Goal: Task Accomplishment & Management: Complete application form

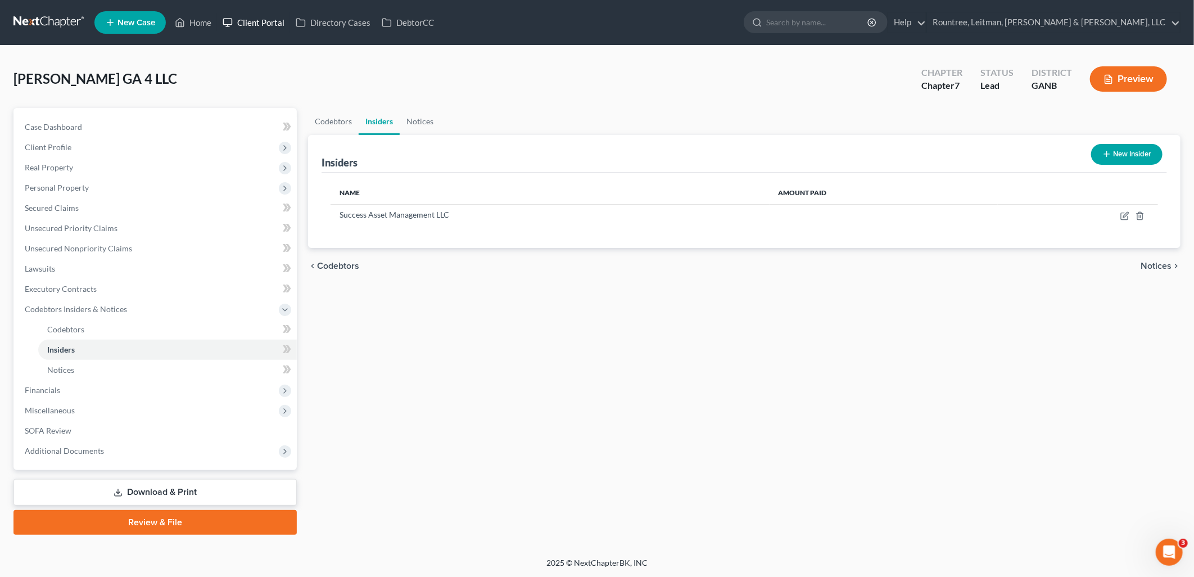
click at [261, 26] on link "Client Portal" at bounding box center [253, 22] width 73 height 20
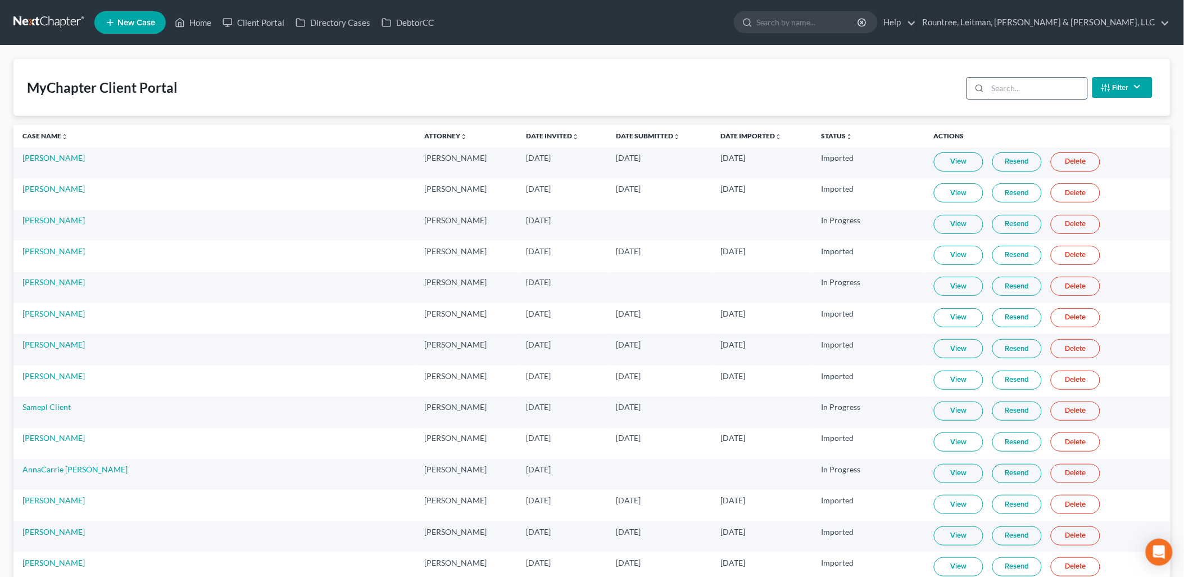
click at [1033, 88] on input "search" at bounding box center [1037, 88] width 99 height 21
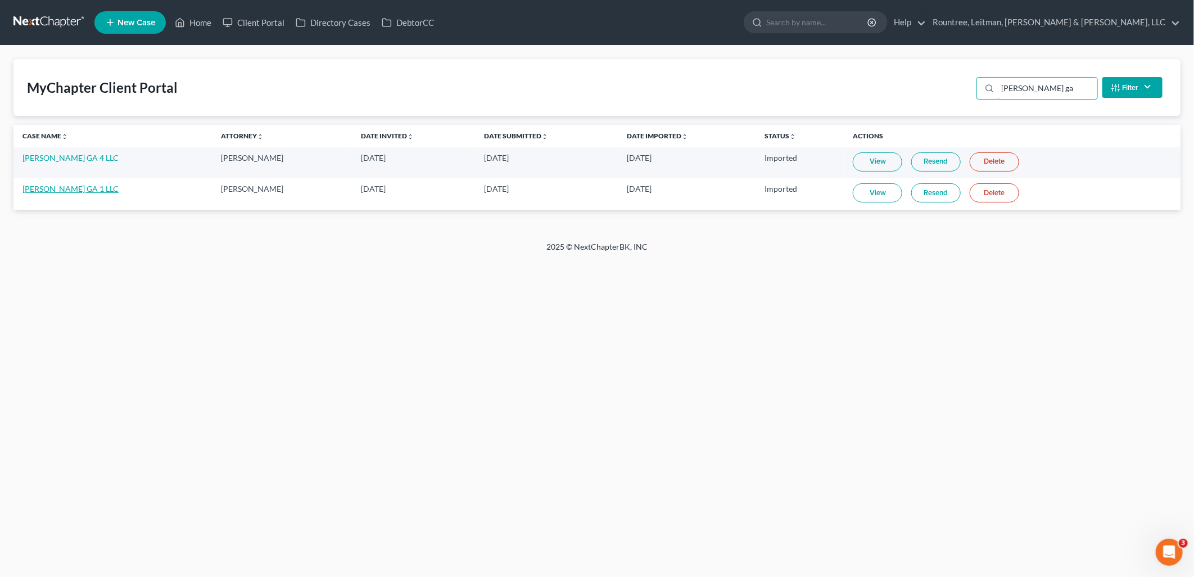
type input "[PERSON_NAME] ga"
click at [58, 190] on link "[PERSON_NAME] GA 1 LLC" at bounding box center [70, 189] width 96 height 10
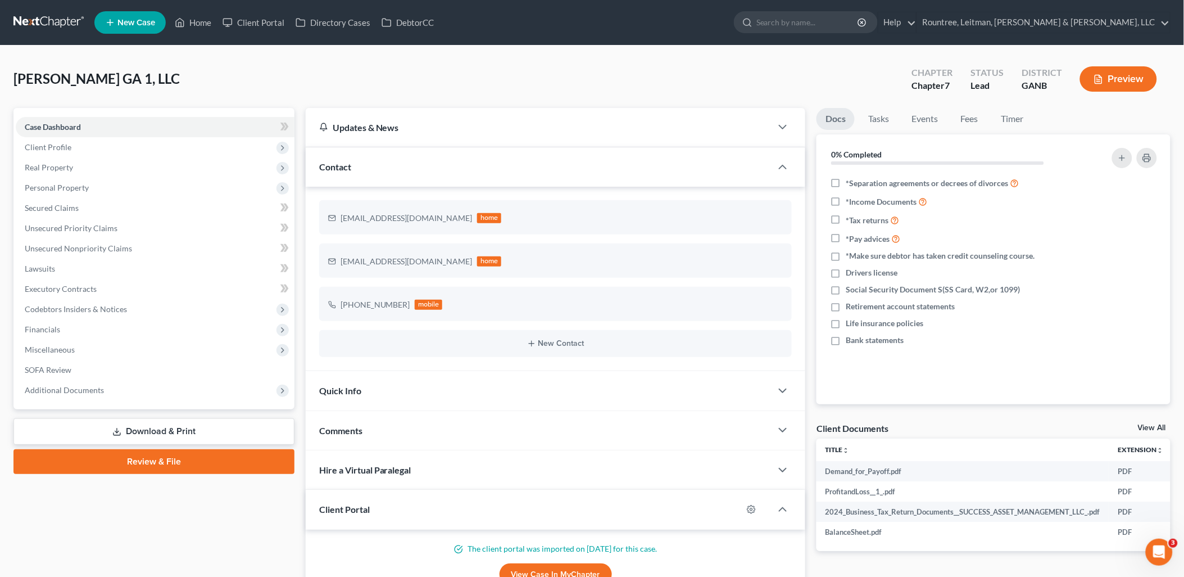
click at [146, 423] on link "Download & Print" at bounding box center [153, 431] width 281 height 26
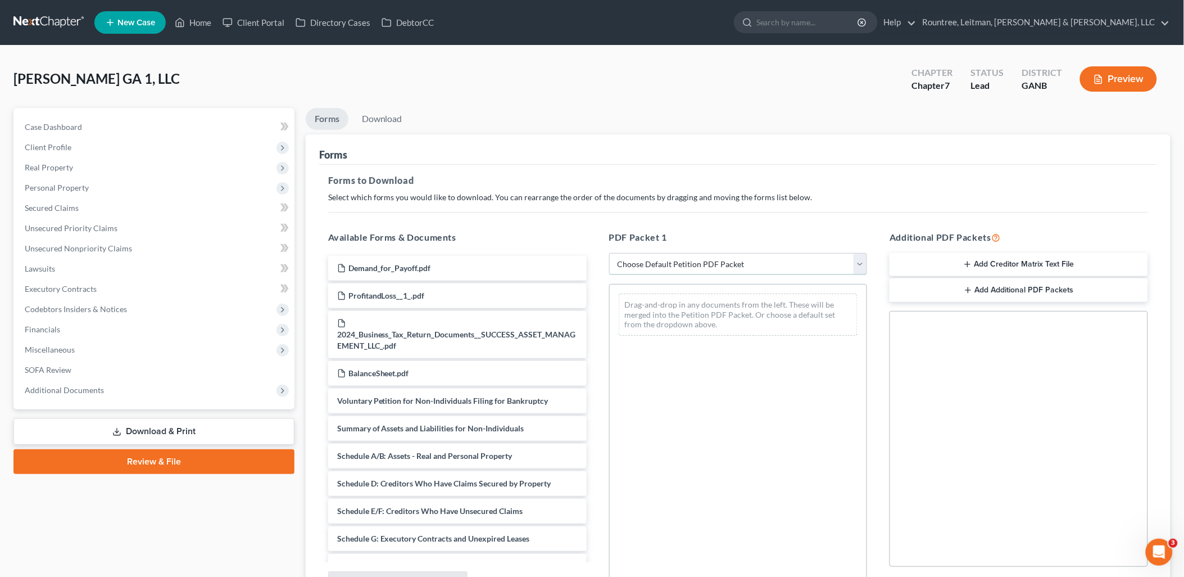
click at [687, 262] on select "Choose Default Petition PDF Packet Complete Bankruptcy Petition (all forms and …" at bounding box center [738, 264] width 259 height 22
select select "5"
click at [609, 253] on select "Choose Default Petition PDF Packet Complete Bankruptcy Petition (all forms and …" at bounding box center [738, 264] width 259 height 22
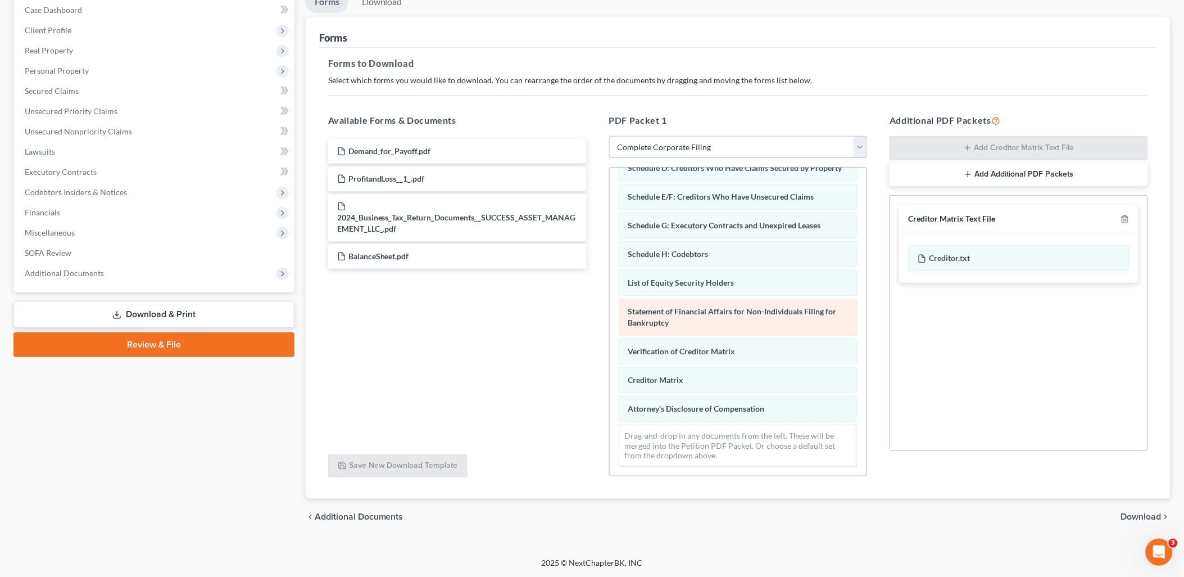
scroll to position [160, 0]
click at [1143, 514] on span "Download" at bounding box center [1141, 516] width 40 height 9
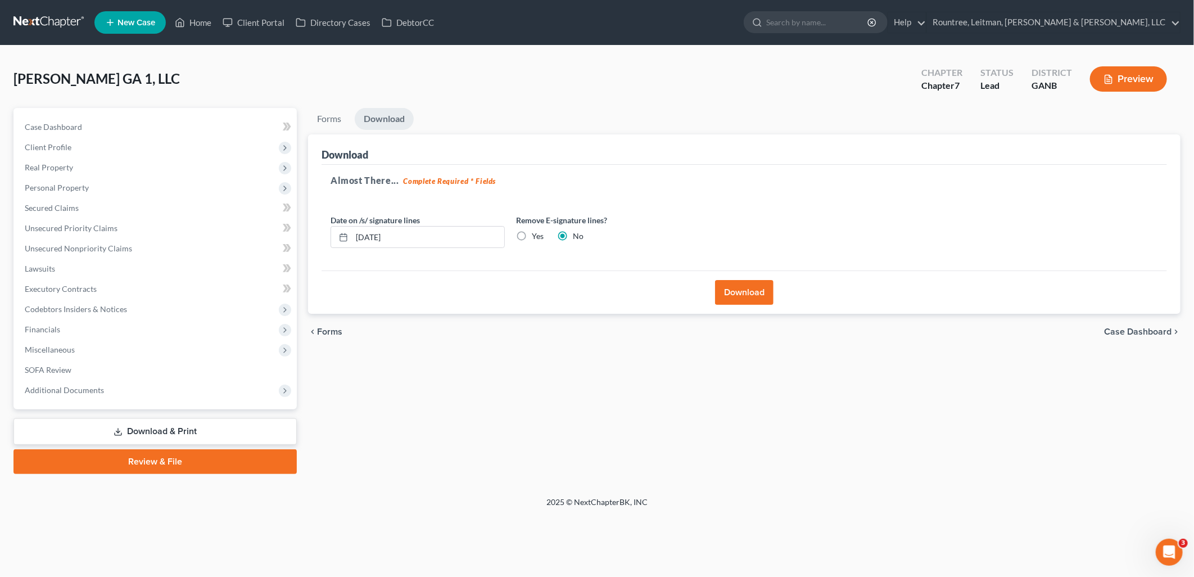
click at [754, 294] on button "Download" at bounding box center [744, 292] width 58 height 25
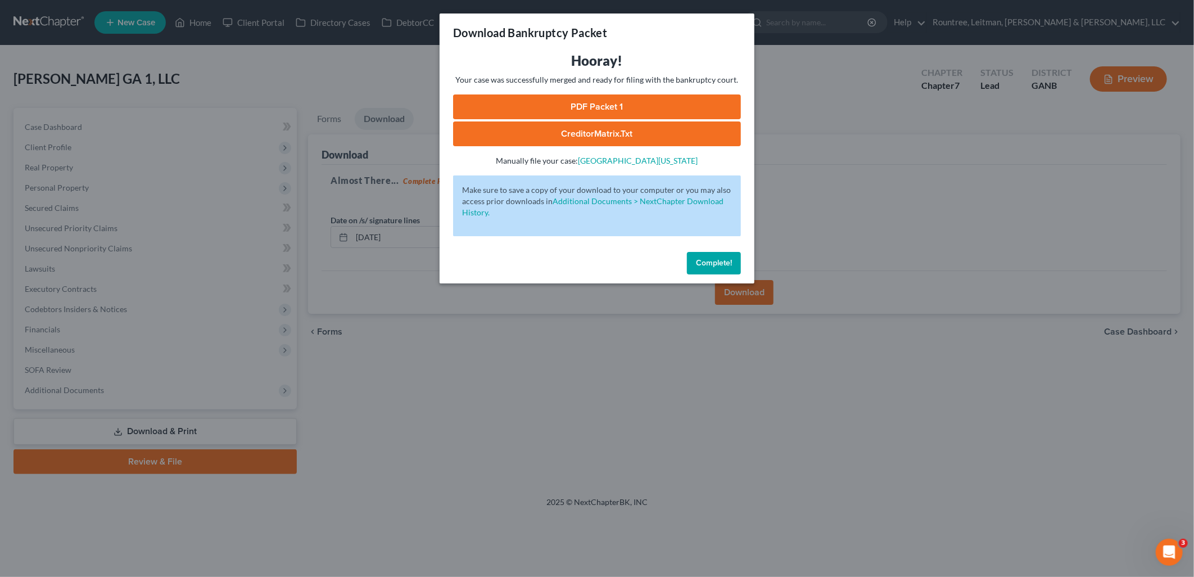
click at [704, 104] on link "PDF Packet 1" at bounding box center [597, 106] width 288 height 25
click at [261, 83] on div "Download Bankruptcy Packet Hooray! Your case was successfully merged and ready …" at bounding box center [597, 288] width 1194 height 577
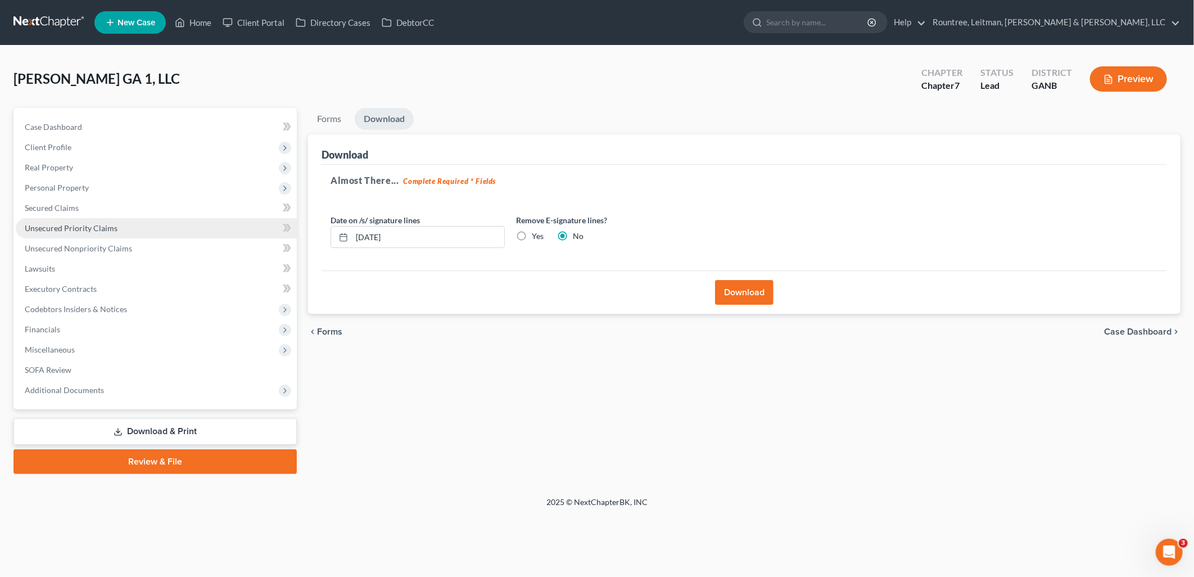
click at [105, 230] on span "Unsecured Priority Claims" at bounding box center [71, 228] width 93 height 10
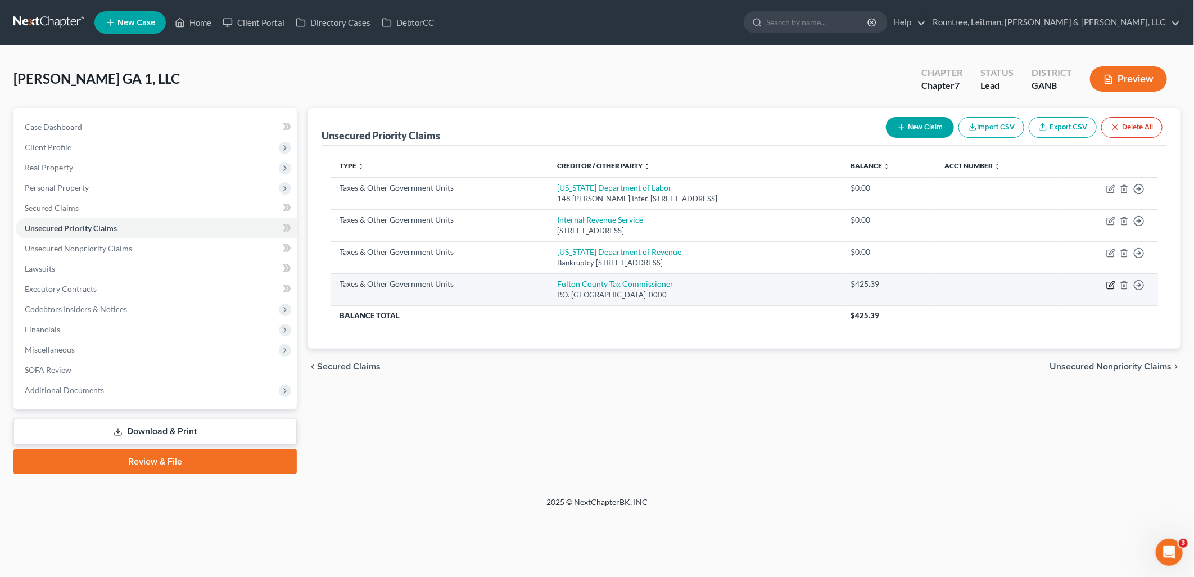
click at [1109, 283] on icon "button" at bounding box center [1110, 284] width 9 height 9
select select "1"
select select "10"
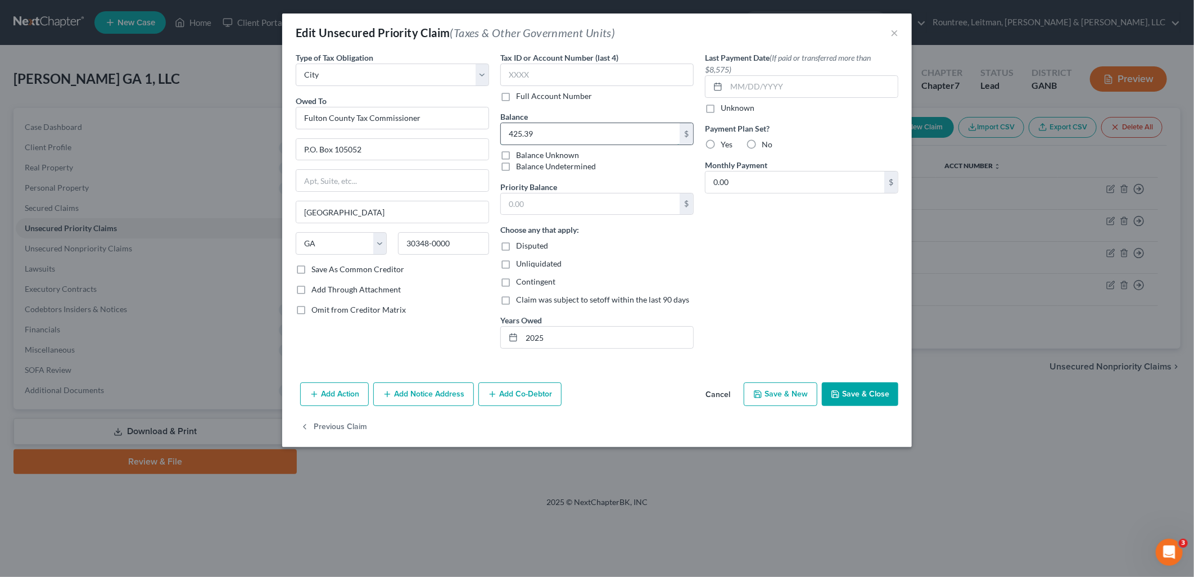
click at [568, 132] on input "425.39" at bounding box center [590, 133] width 179 height 21
click at [583, 206] on input "text" at bounding box center [590, 203] width 179 height 21
paste input "425.39"
type input "425.39"
click at [865, 389] on button "Save & Close" at bounding box center [860, 394] width 76 height 24
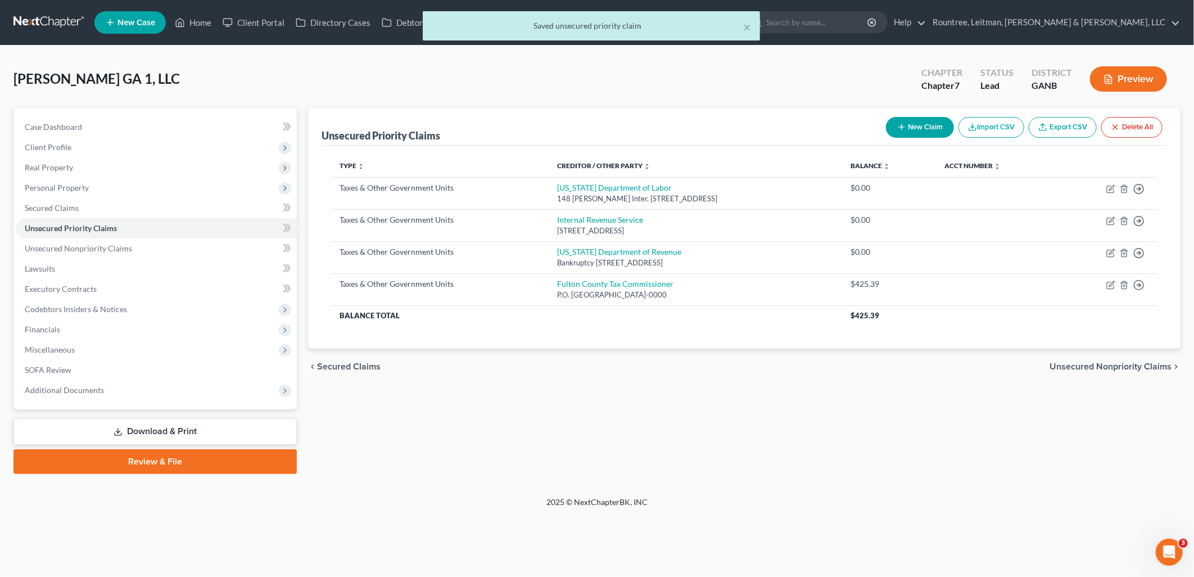
click at [206, 436] on link "Download & Print" at bounding box center [154, 431] width 283 height 26
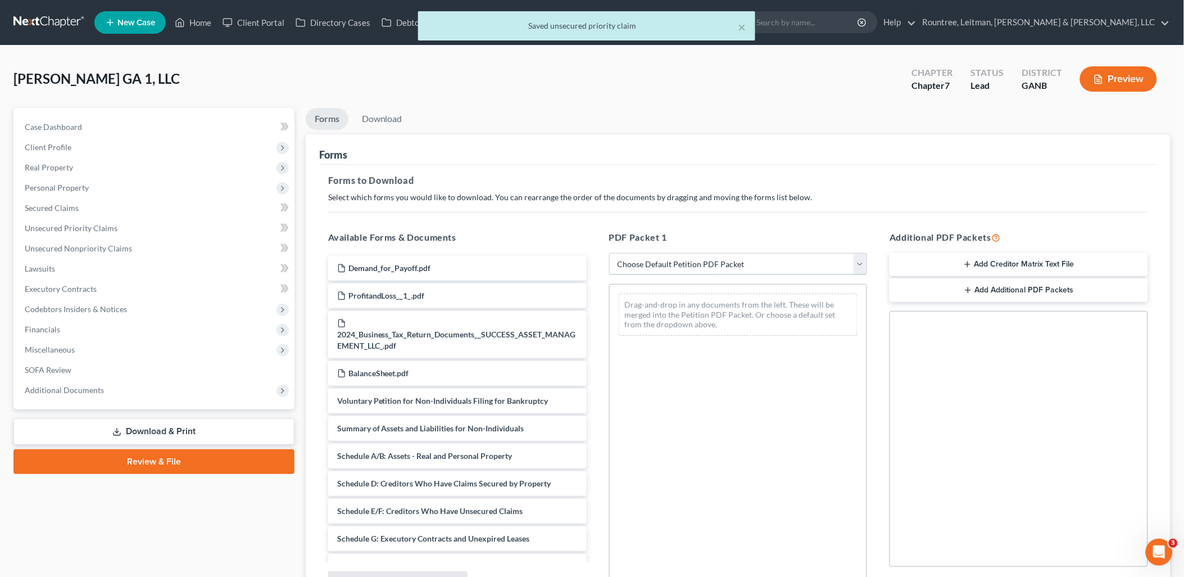
click at [655, 265] on select "Choose Default Petition PDF Packet Complete Bankruptcy Petition (all forms and …" at bounding box center [738, 264] width 259 height 22
select select "5"
click at [609, 253] on select "Choose Default Petition PDF Packet Complete Bankruptcy Petition (all forms and …" at bounding box center [738, 264] width 259 height 22
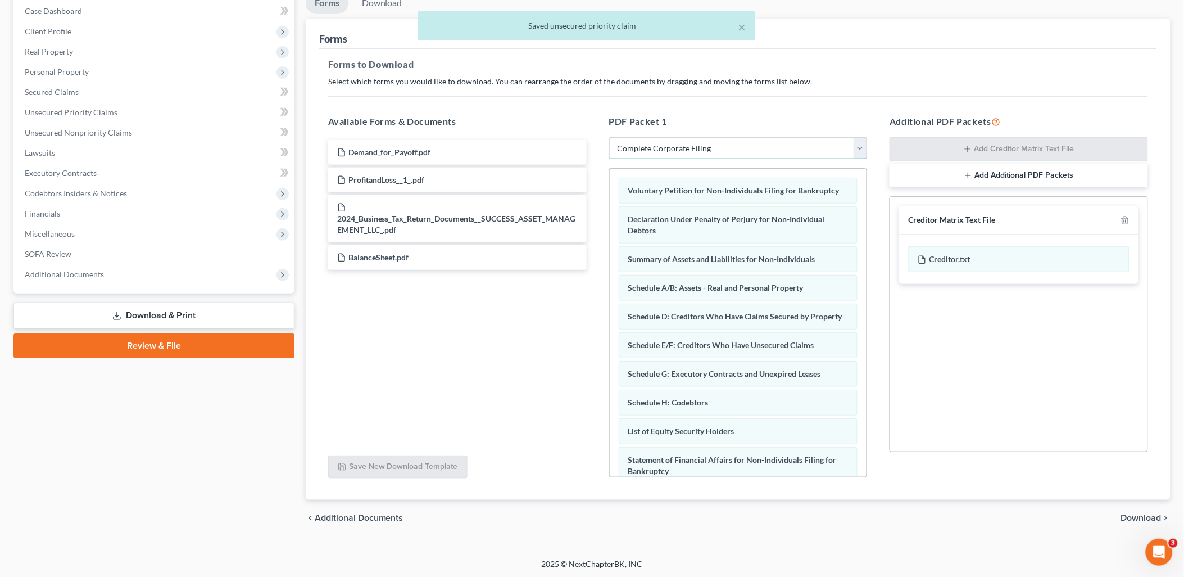
scroll to position [117, 0]
click at [1136, 515] on span "Download" at bounding box center [1141, 516] width 40 height 9
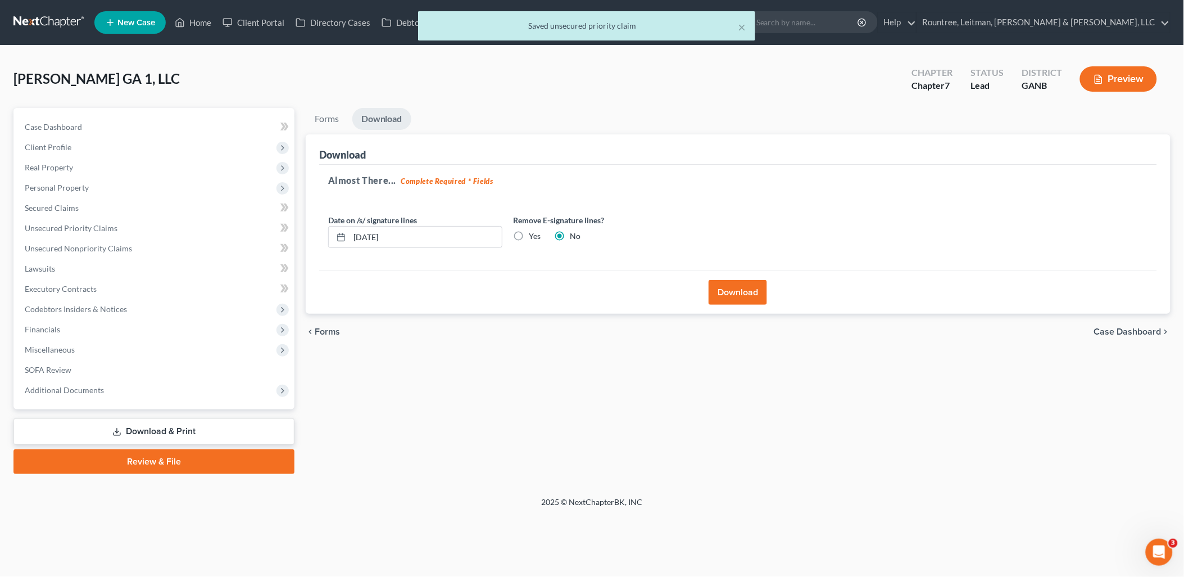
scroll to position [0, 0]
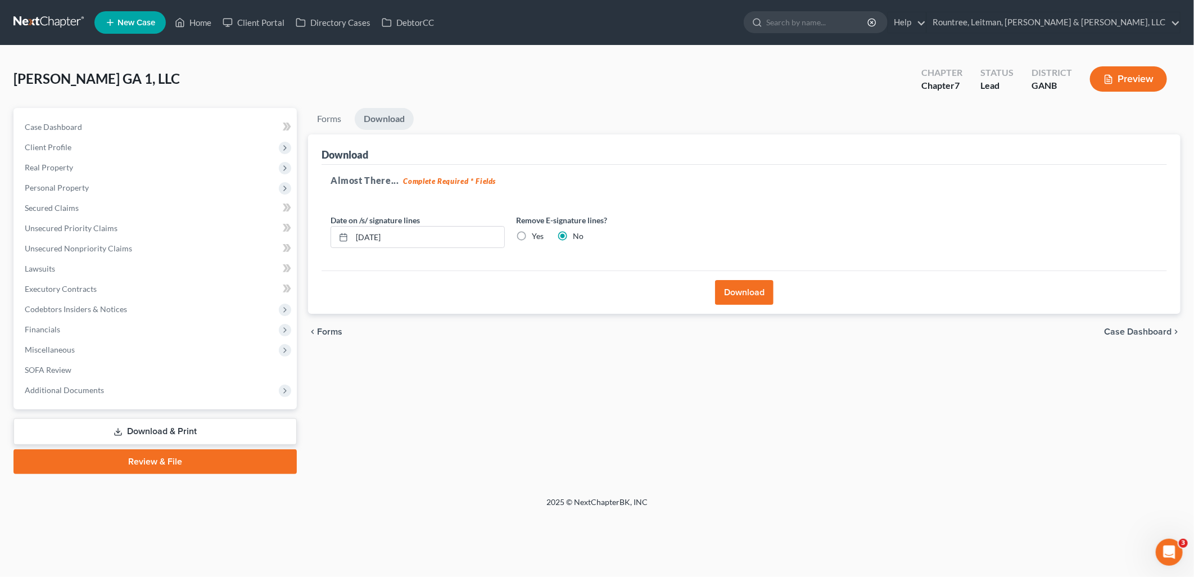
click at [755, 294] on button "Download" at bounding box center [744, 292] width 58 height 25
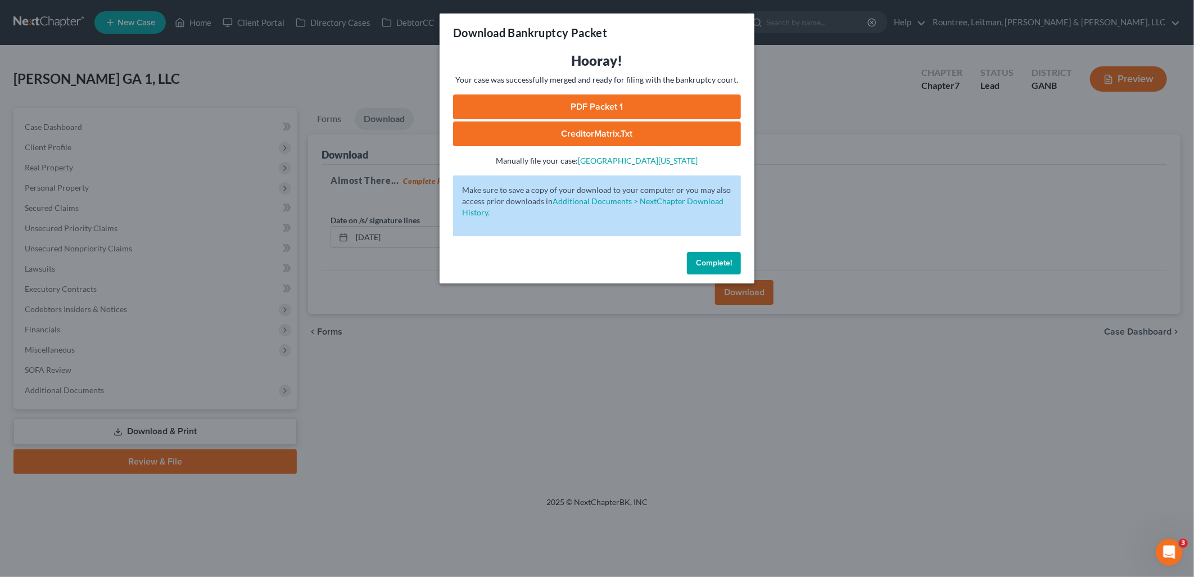
click at [717, 111] on link "PDF Packet 1" at bounding box center [597, 106] width 288 height 25
click at [284, 74] on div "Download Bankruptcy Packet Hooray! Your case was successfully merged and ready …" at bounding box center [597, 288] width 1194 height 577
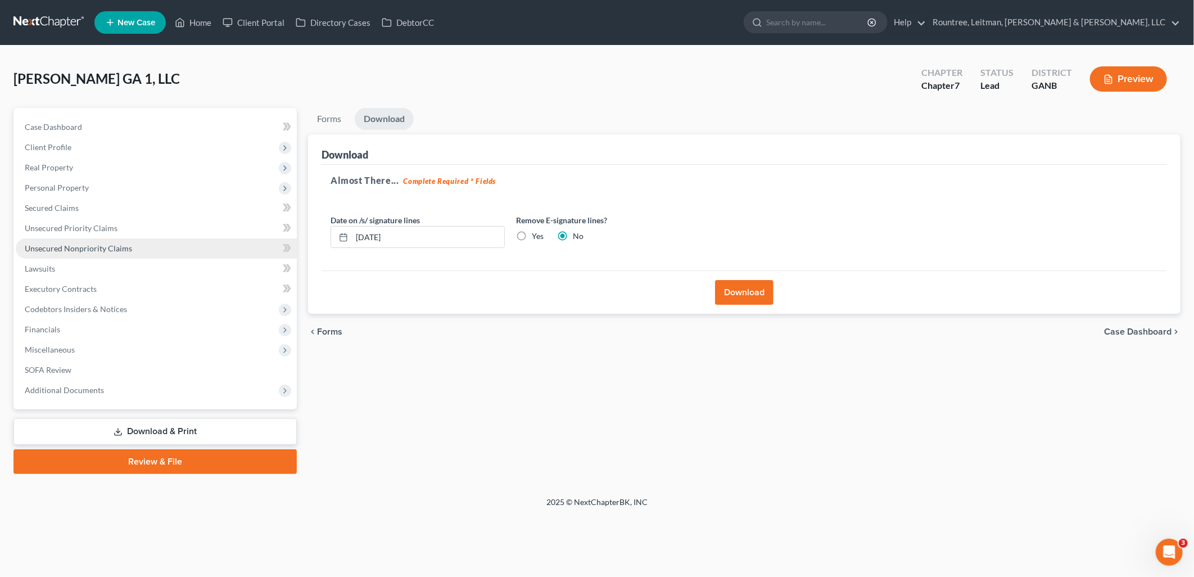
click at [121, 243] on span "Unsecured Nonpriority Claims" at bounding box center [78, 248] width 107 height 10
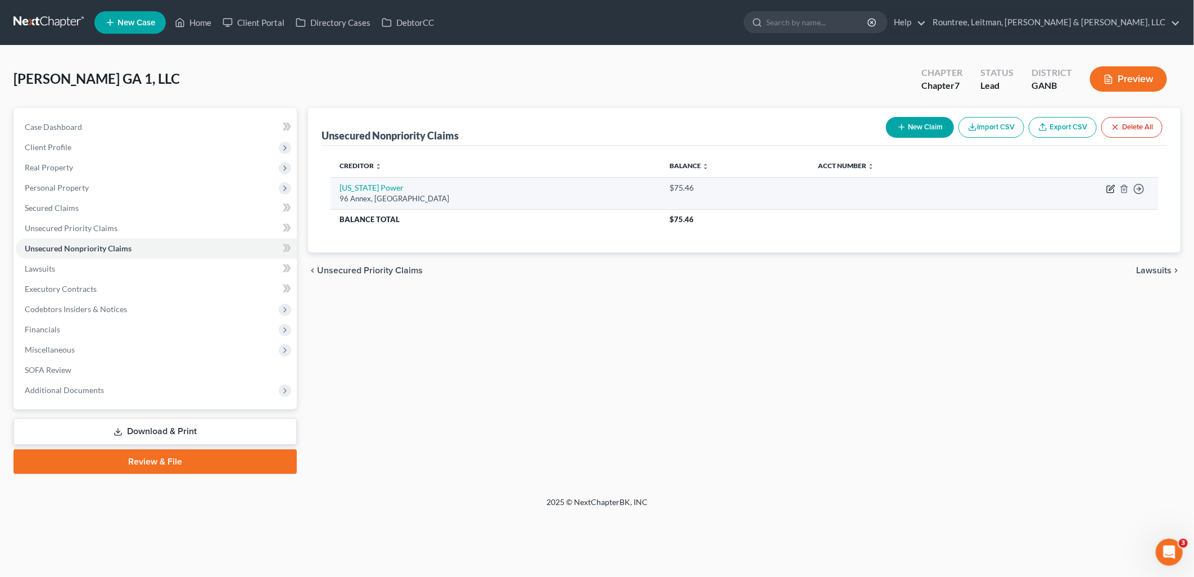
click at [1108, 190] on icon "button" at bounding box center [1110, 188] width 9 height 9
select select "10"
select select "18"
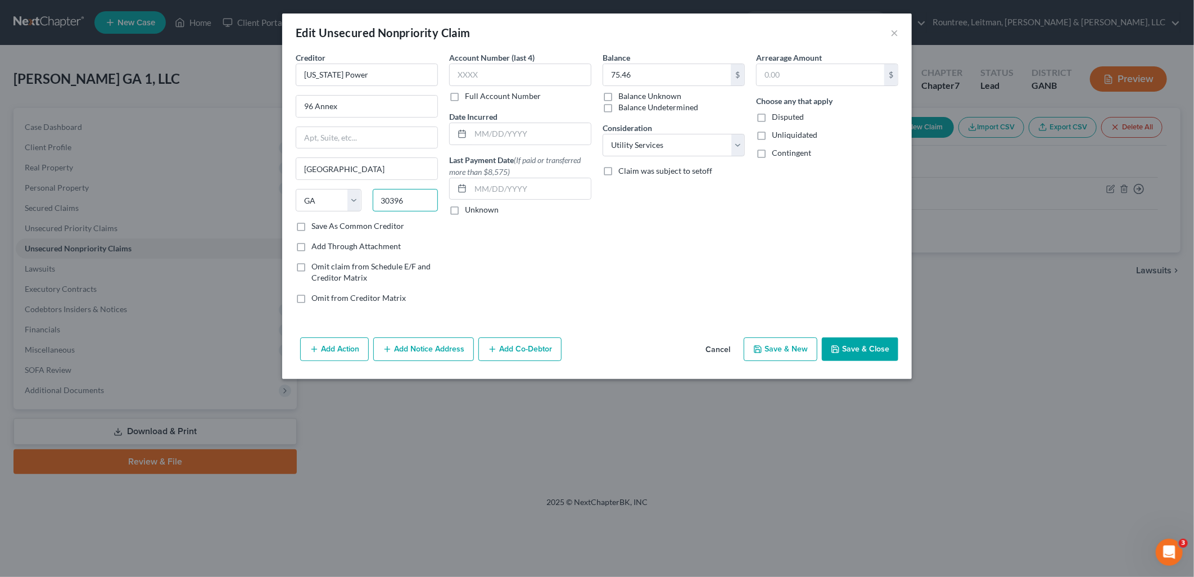
click at [420, 205] on input "30396" at bounding box center [406, 200] width 66 height 22
type input "30396"
type input "[GEOGRAPHIC_DATA]"
click at [670, 230] on div "Balance 75.46 $ Balance Unknown Balance Undetermined 75.46 $ Balance Unknown Co…" at bounding box center [673, 182] width 153 height 261
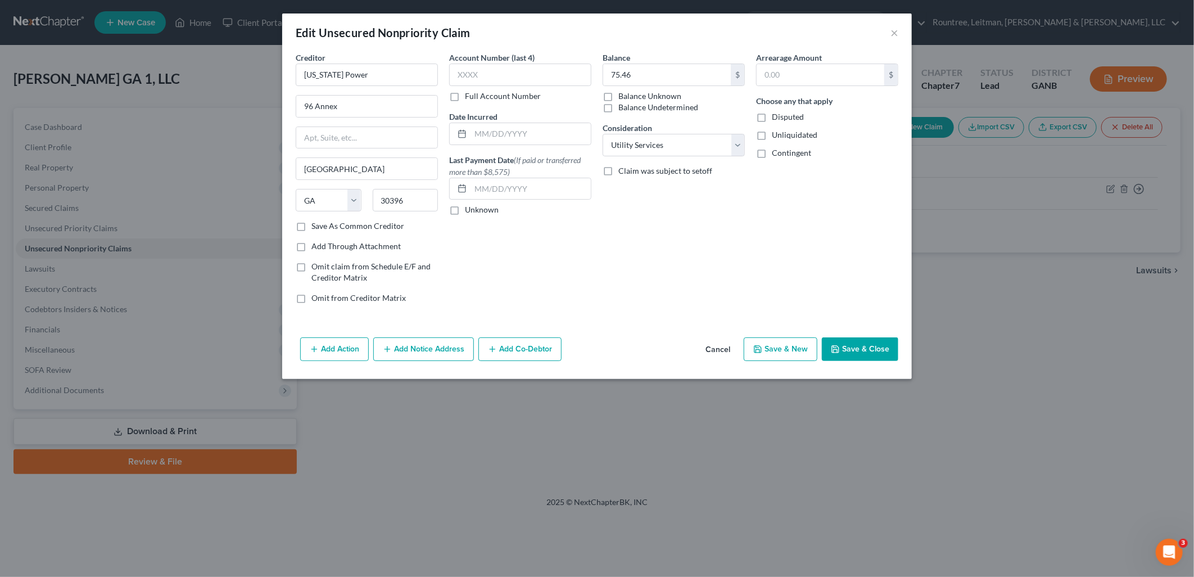
click at [846, 350] on button "Save & Close" at bounding box center [860, 349] width 76 height 24
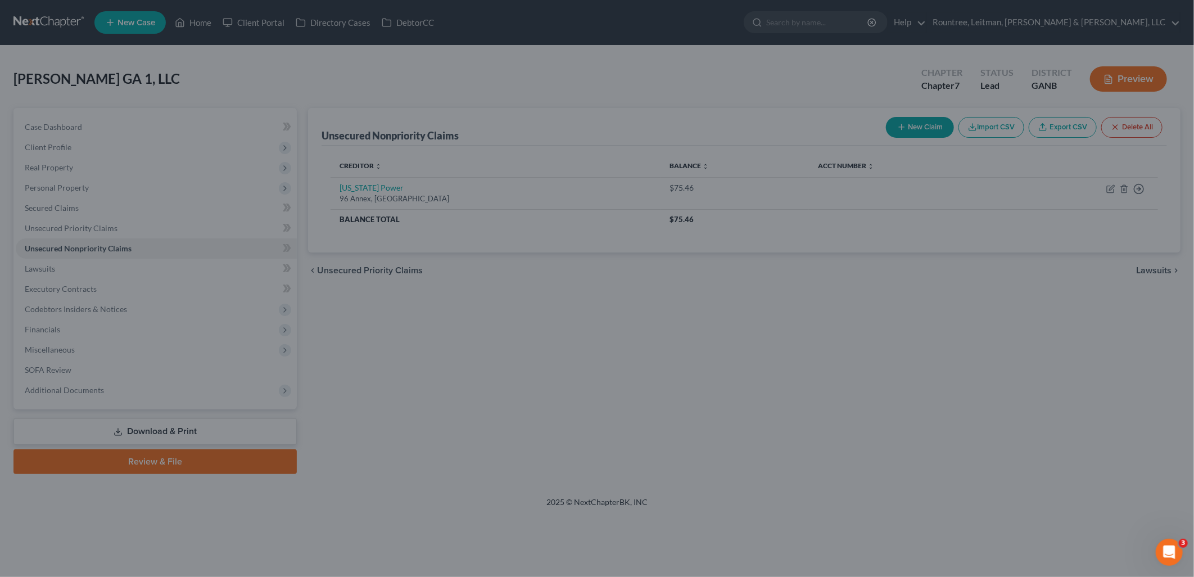
type input "0"
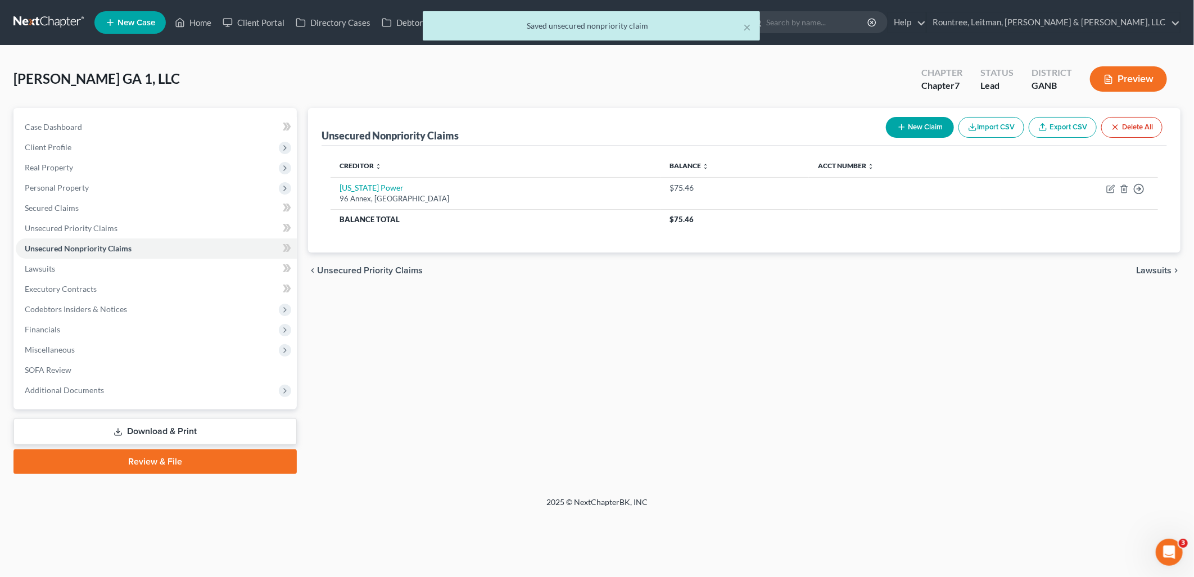
click at [188, 426] on link "Download & Print" at bounding box center [154, 431] width 283 height 26
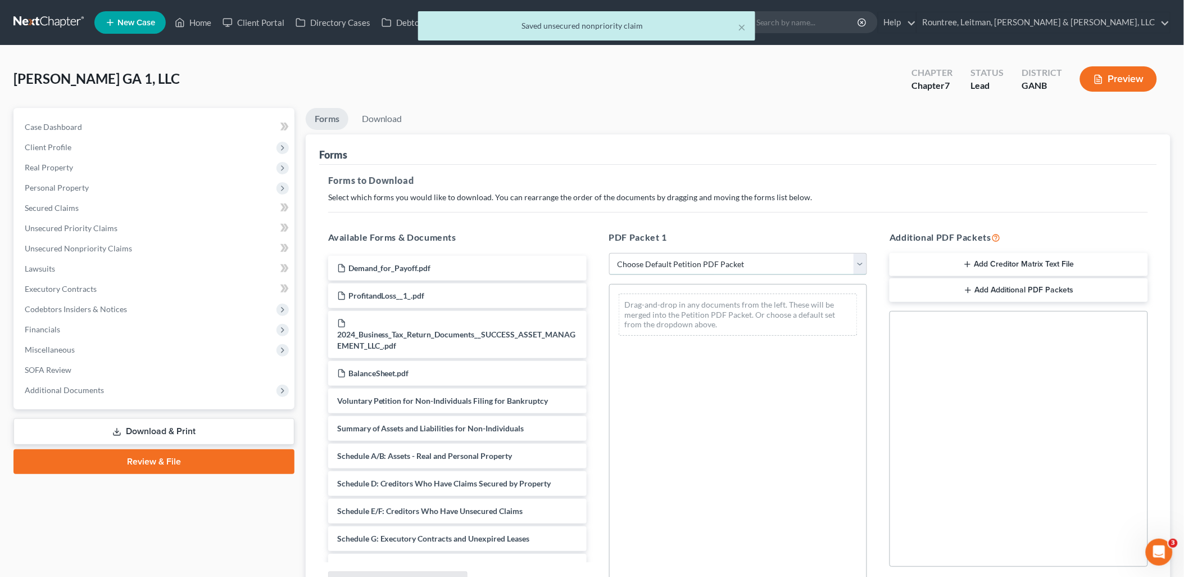
click at [680, 262] on select "Choose Default Petition PDF Packet Complete Bankruptcy Petition (all forms and …" at bounding box center [738, 264] width 259 height 22
select select "5"
click at [609, 253] on select "Choose Default Petition PDF Packet Complete Bankruptcy Petition (all forms and …" at bounding box center [738, 264] width 259 height 22
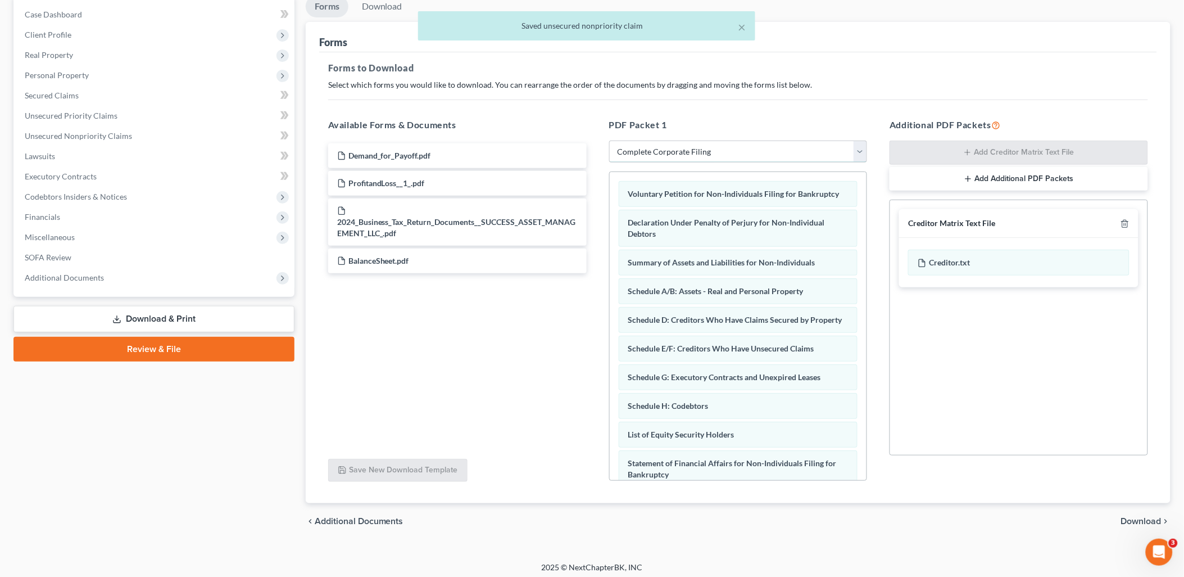
scroll to position [117, 0]
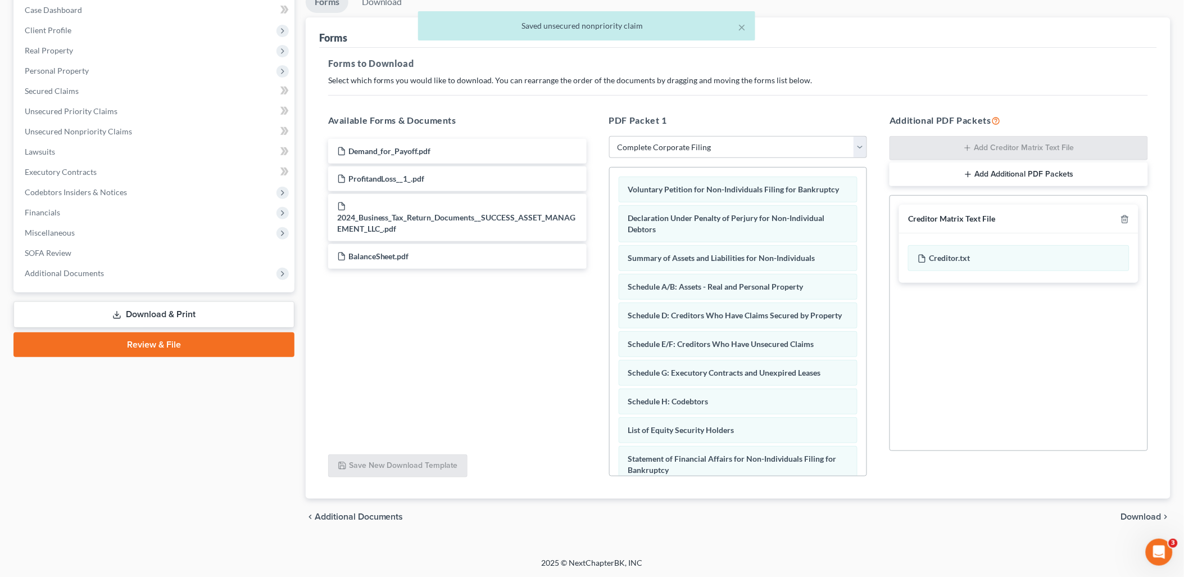
click at [1137, 521] on div "chevron_left Additional Documents Download chevron_right" at bounding box center [738, 516] width 865 height 36
click at [1138, 513] on span "Download" at bounding box center [1141, 516] width 40 height 9
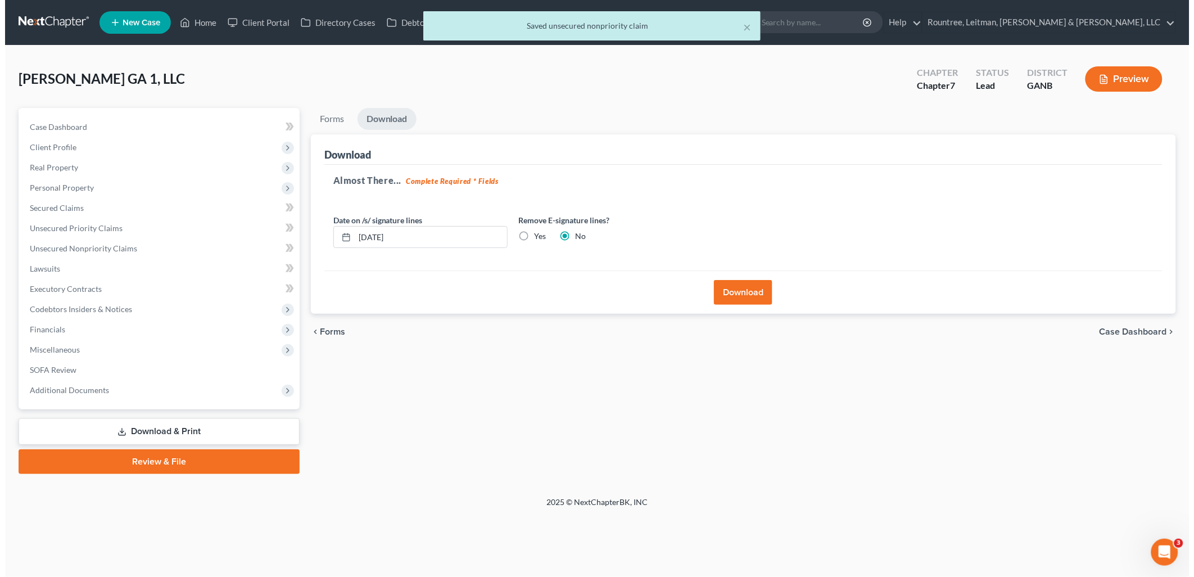
scroll to position [0, 0]
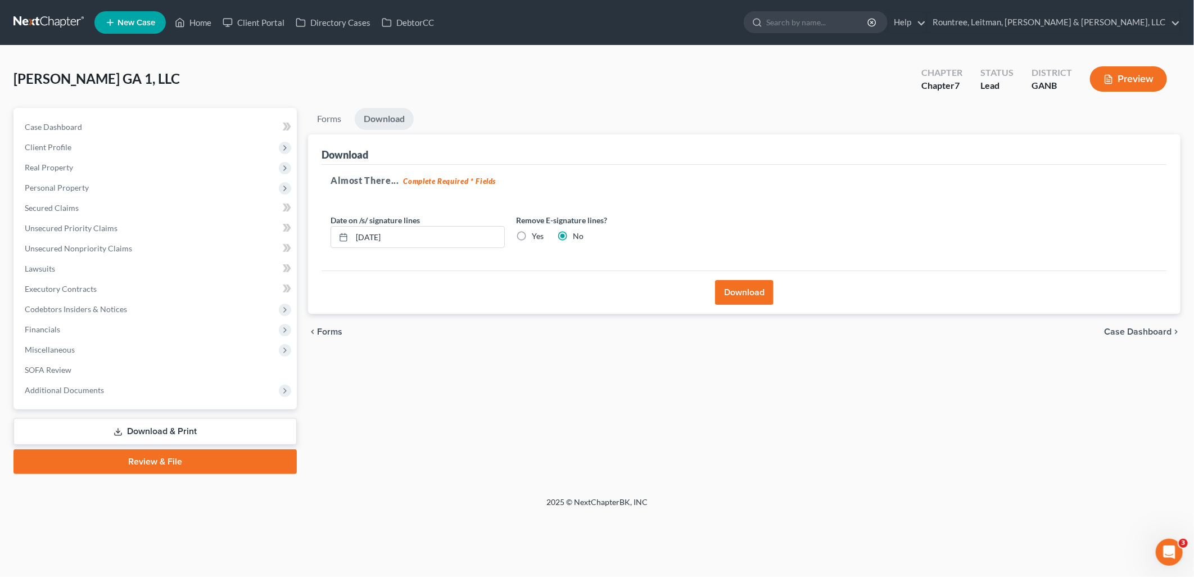
click at [758, 290] on button "Download" at bounding box center [744, 292] width 58 height 25
